Goal: Use online tool/utility: Use online tool/utility

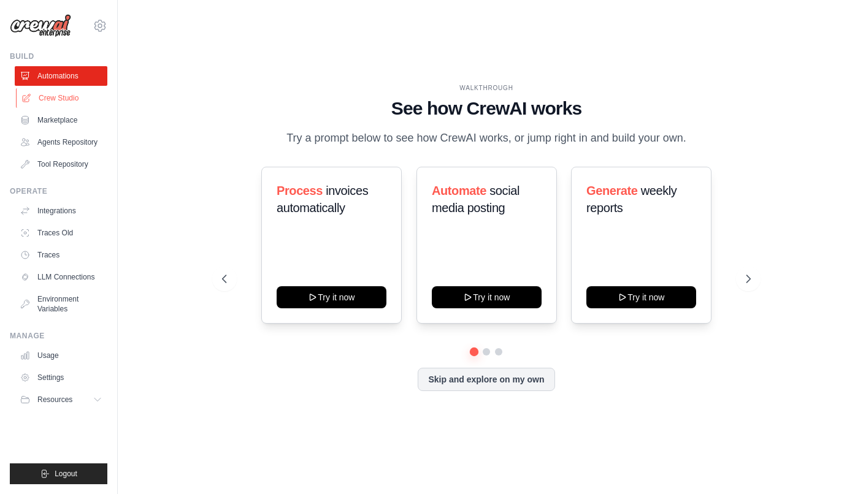
click at [78, 99] on link "Crew Studio" at bounding box center [62, 98] width 93 height 20
click at [89, 101] on link "Crew Studio" at bounding box center [62, 98] width 93 height 20
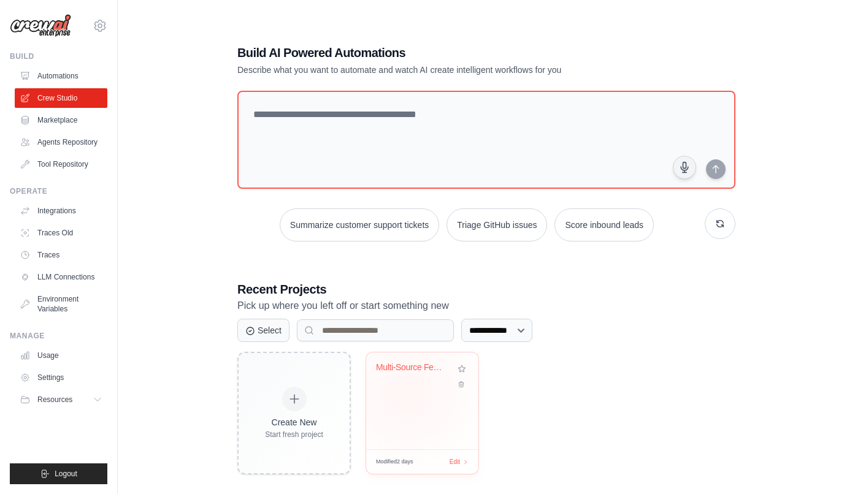
click at [408, 394] on div "Multi-Source Feedback Analysis & Pr..." at bounding box center [422, 401] width 112 height 97
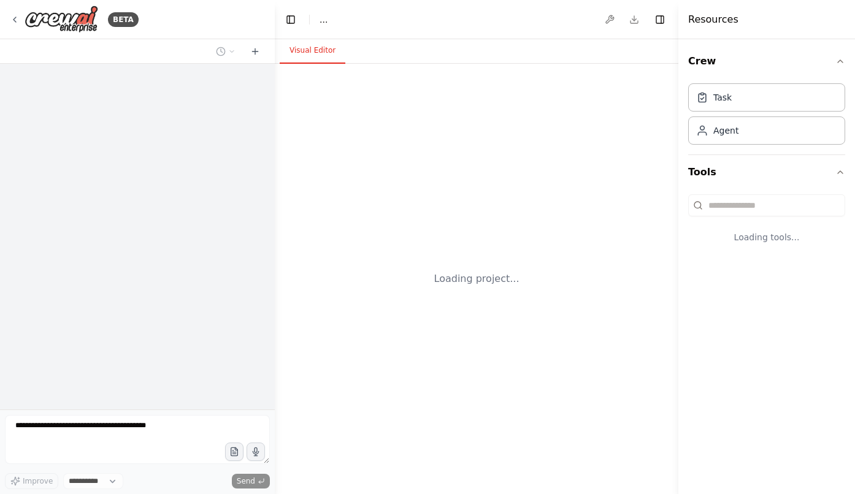
select select "****"
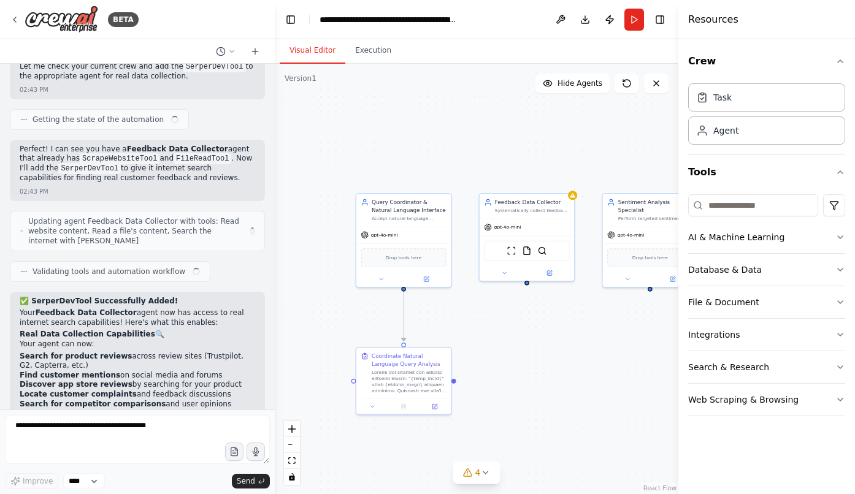
scroll to position [7656, 0]
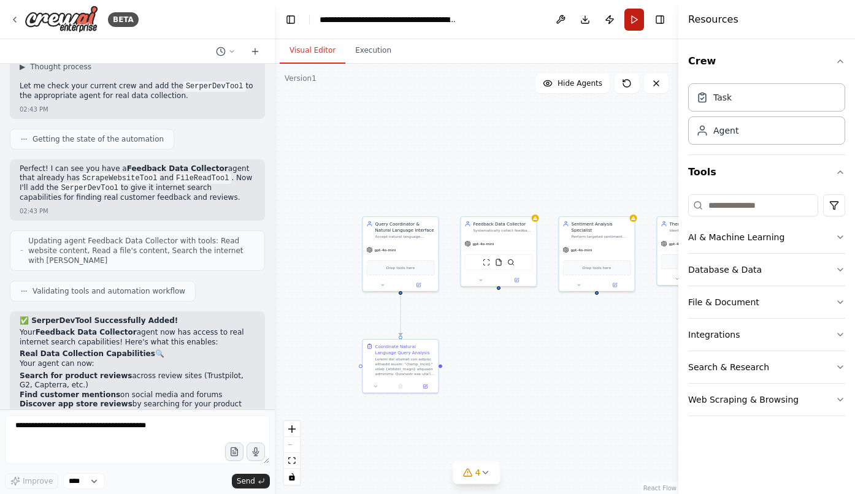
click at [631, 21] on button "Run" at bounding box center [634, 20] width 20 height 22
